Goal: Task Accomplishment & Management: Complete application form

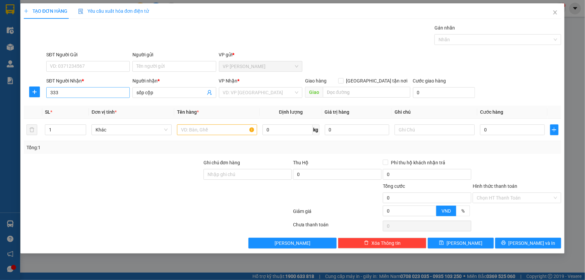
drag, startPoint x: 116, startPoint y: 94, endPoint x: 113, endPoint y: 92, distance: 3.7
click at [115, 94] on input "333" at bounding box center [87, 92] width 83 height 11
type input "3"
click at [86, 103] on div "0816362789 - Trường" at bounding box center [87, 105] width 75 height 7
type input "0816362789"
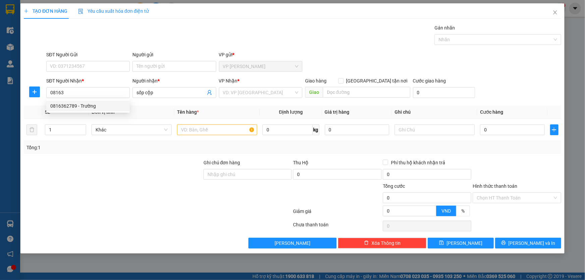
type input "Trường"
type input "0816362789"
click at [82, 126] on span "up" at bounding box center [82, 128] width 4 height 4
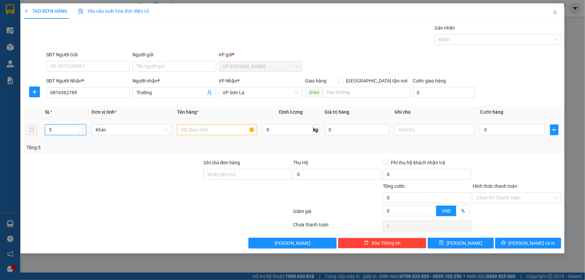
click at [82, 126] on span "up" at bounding box center [82, 128] width 4 height 4
click at [82, 129] on icon "up" at bounding box center [82, 128] width 2 height 2
click at [81, 131] on icon "down" at bounding box center [82, 132] width 2 height 2
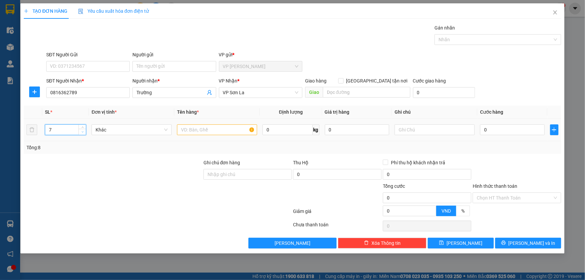
type input "6"
click at [81, 130] on span "down" at bounding box center [82, 132] width 4 height 4
click at [193, 128] on input "text" at bounding box center [217, 129] width 80 height 11
type input "kiện"
click at [513, 131] on input "0" at bounding box center [512, 129] width 65 height 11
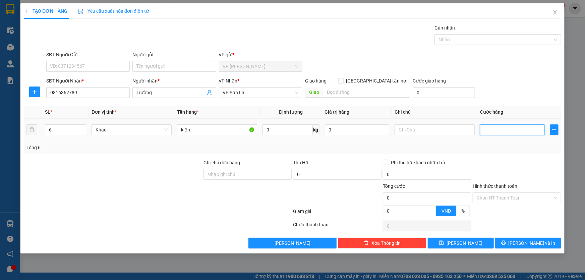
type input "4"
type input "48"
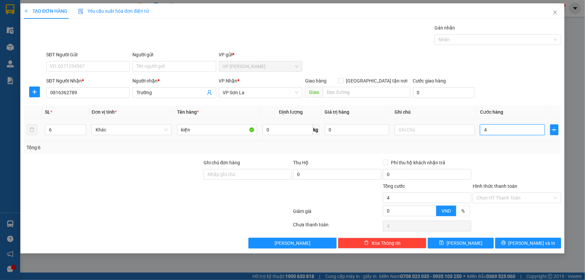
type input "48"
type input "480"
click at [525, 195] on input "Hình thức thanh toán" at bounding box center [515, 198] width 76 height 10
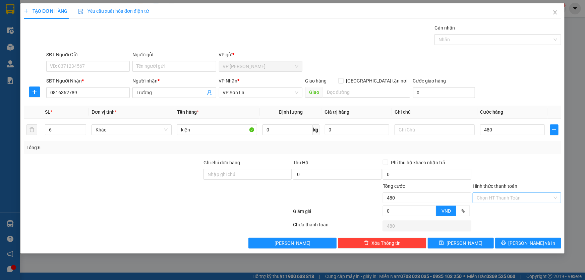
type input "480.000"
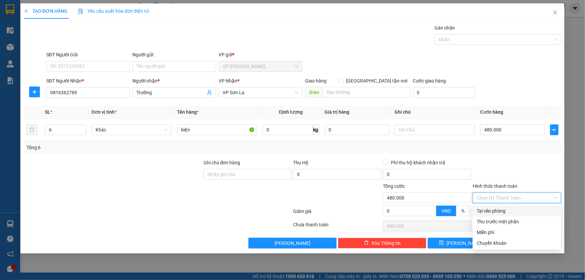
click at [516, 211] on div "Tại văn phòng" at bounding box center [517, 210] width 80 height 7
type input "0"
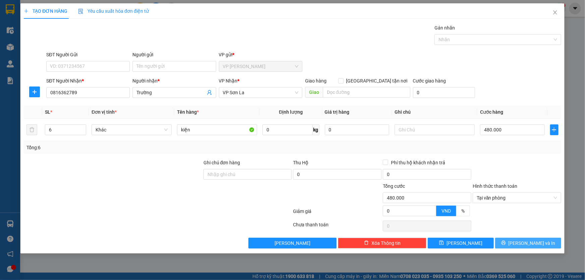
click at [532, 244] on span "[PERSON_NAME] và In" at bounding box center [531, 242] width 47 height 7
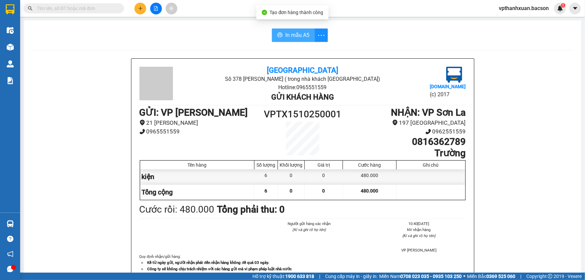
click at [294, 38] on span "In mẫu A5" at bounding box center [297, 35] width 24 height 8
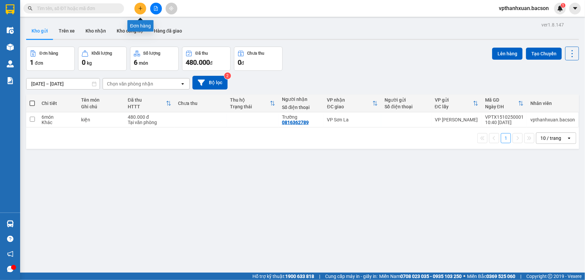
click at [141, 7] on icon "plus" at bounding box center [140, 8] width 5 height 5
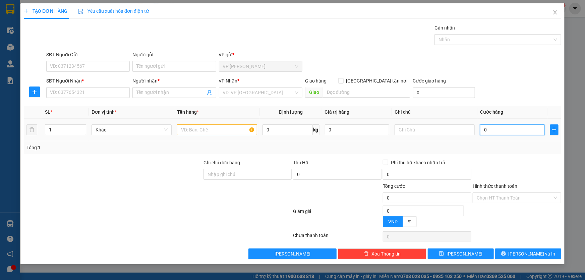
click at [526, 132] on input "0" at bounding box center [512, 129] width 65 height 11
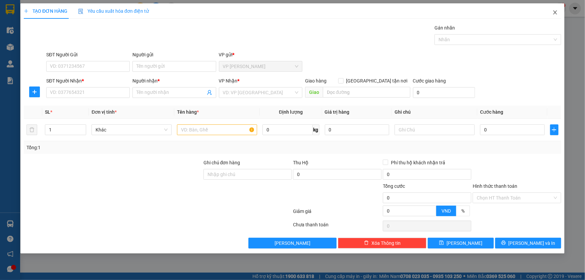
click at [555, 12] on icon "close" at bounding box center [555, 12] width 4 height 4
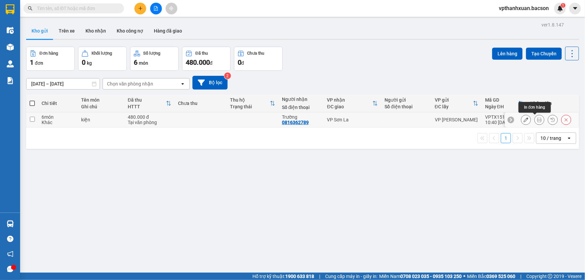
click at [535, 119] on button at bounding box center [539, 120] width 9 height 12
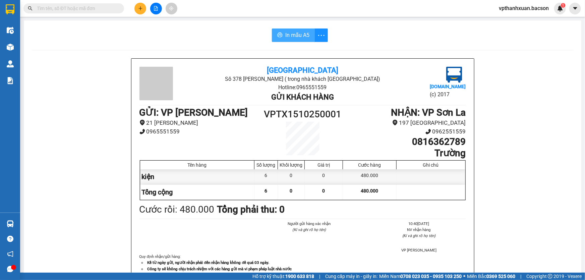
drag, startPoint x: 290, startPoint y: 32, endPoint x: 341, endPoint y: 63, distance: 59.8
click at [291, 34] on span "In mẫu A5" at bounding box center [297, 35] width 24 height 8
